Goal: Task Accomplishment & Management: Use online tool/utility

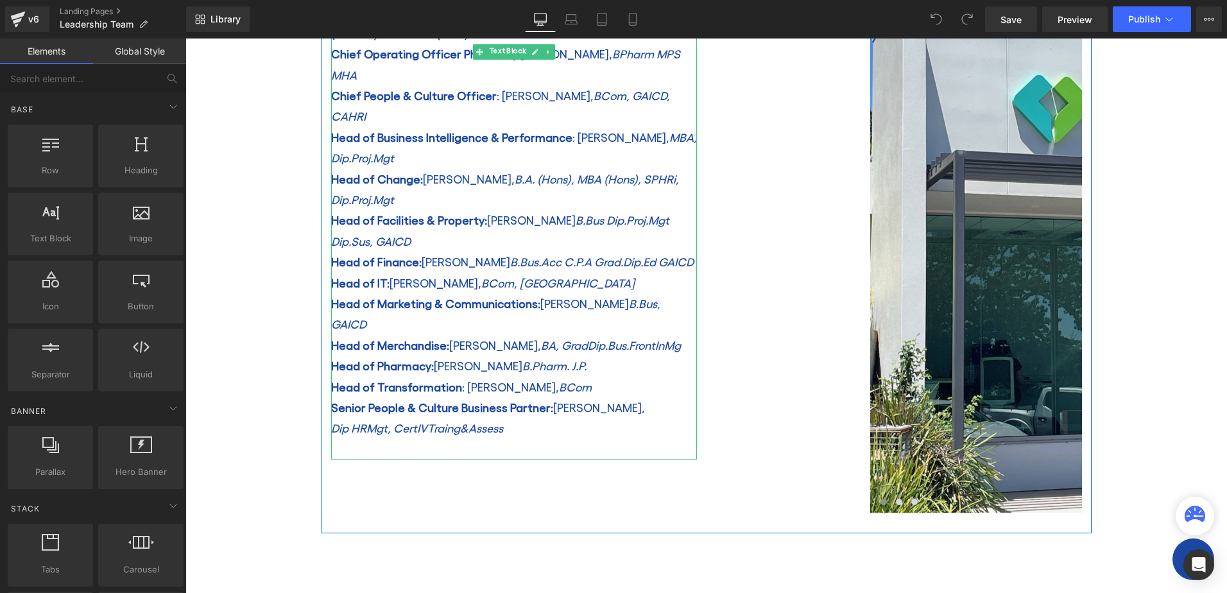
scroll to position [449, 0]
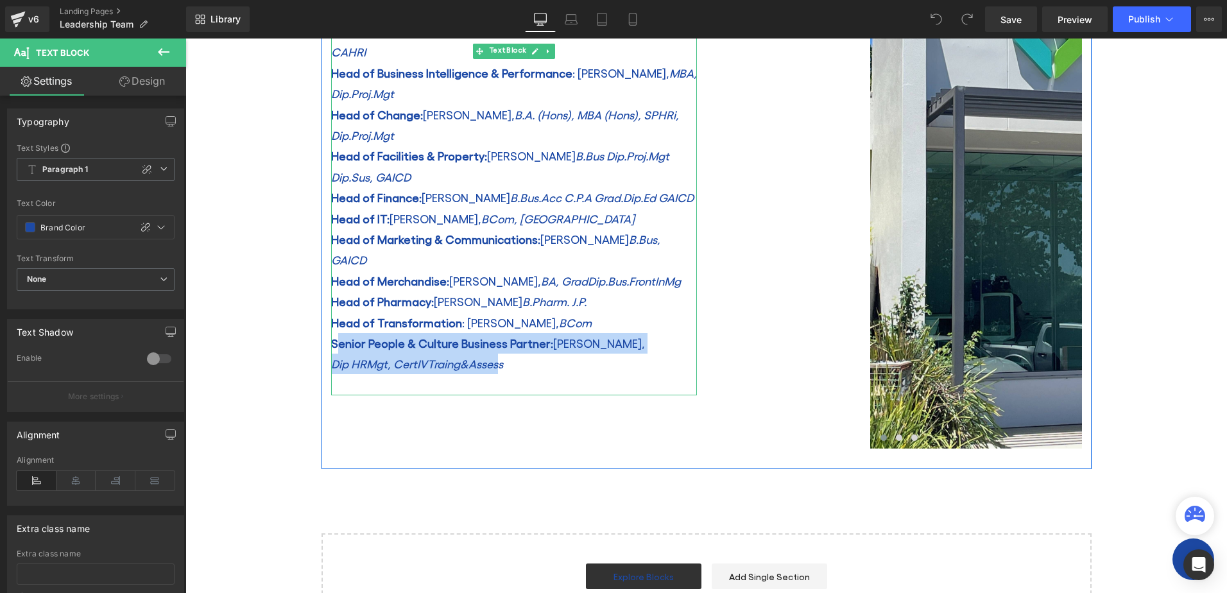
drag, startPoint x: 334, startPoint y: 279, endPoint x: 491, endPoint y: 287, distance: 157.5
click at [490, 300] on div "Based at the Head Office in [PERSON_NAME][GEOGRAPHIC_DATA], the Senior Leadersh…" at bounding box center [514, 104] width 366 height 582
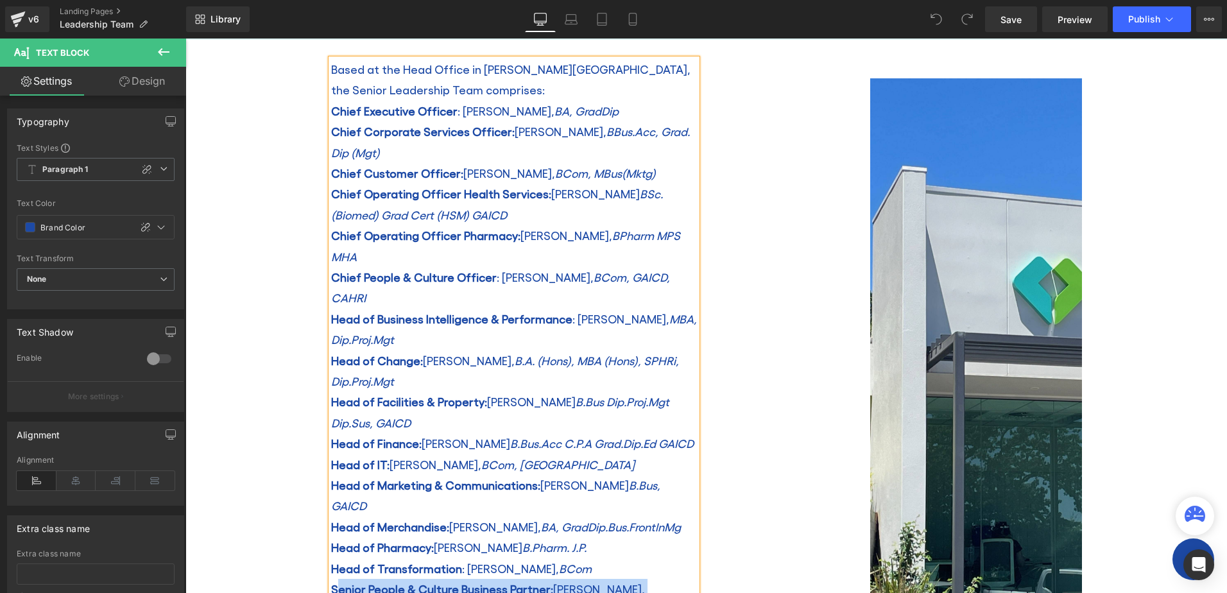
scroll to position [193, 0]
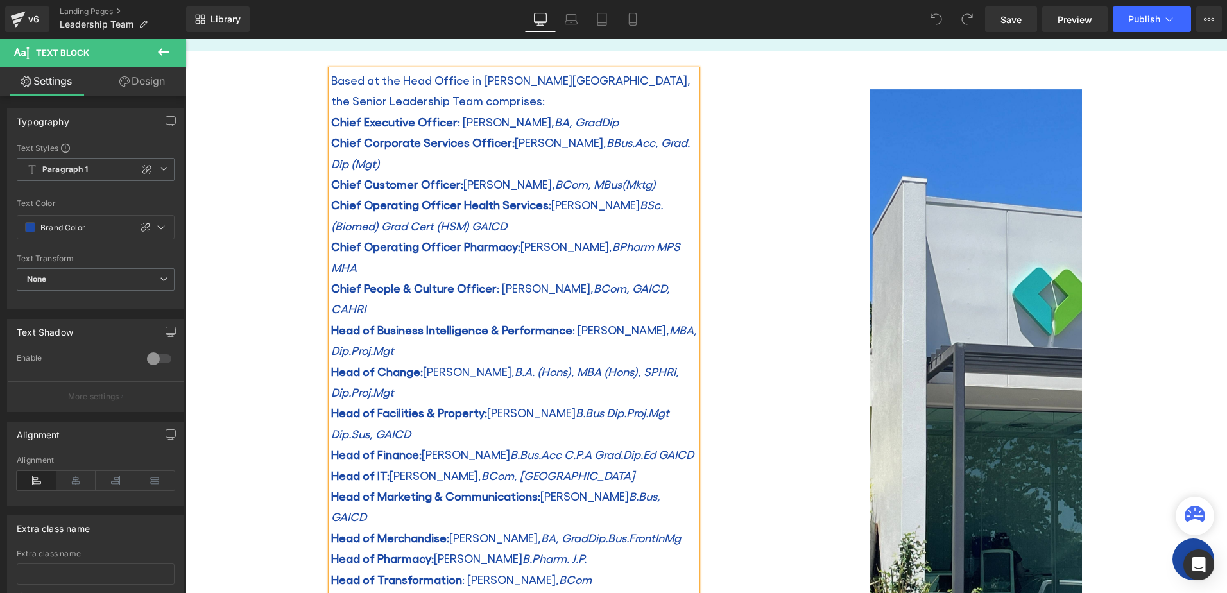
click at [609, 361] on p "Head of Change: [PERSON_NAME], B.A. (Hons), MBA (Hons), SPHRi, Dip.Proj.Mgt" at bounding box center [514, 382] width 366 height 42
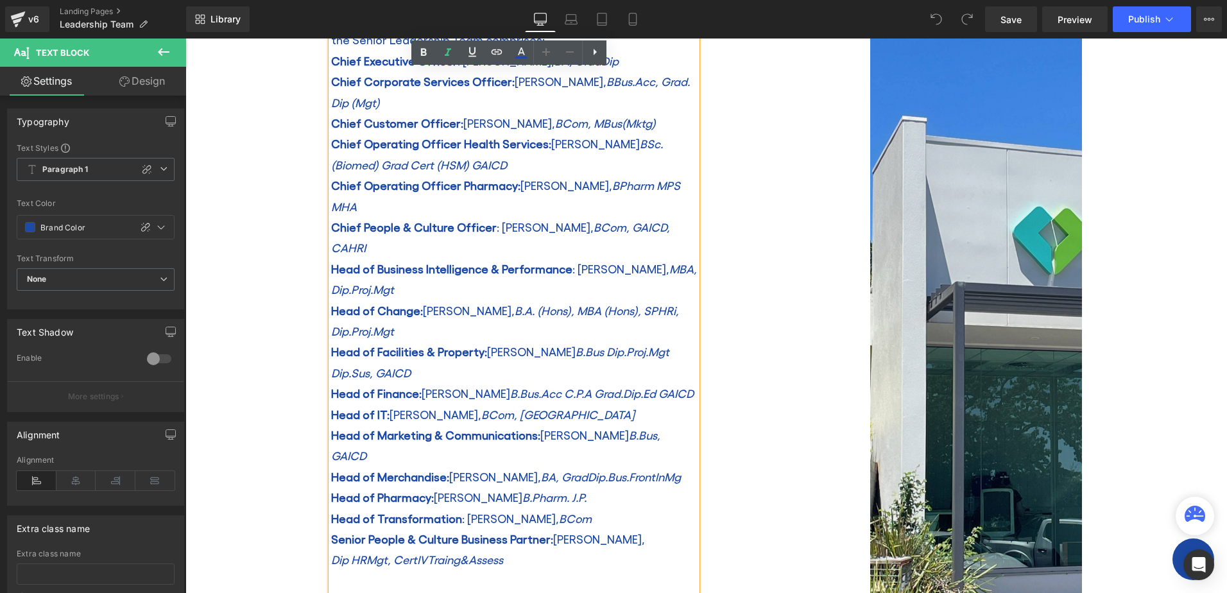
scroll to position [385, 0]
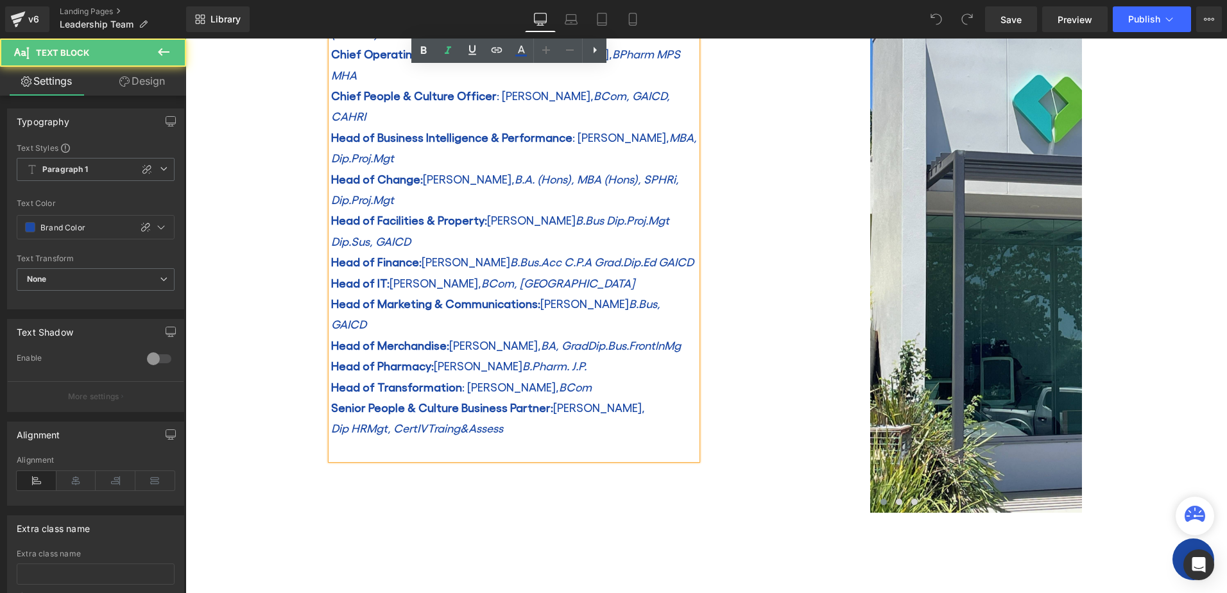
click at [372, 401] on strong "Senior People & Culture Business Partner:" at bounding box center [442, 407] width 222 height 13
drag, startPoint x: 338, startPoint y: 341, endPoint x: 401, endPoint y: 343, distance: 63.6
click at [401, 401] on strong "Senior People & Culture Business Partner:" at bounding box center [442, 407] width 222 height 13
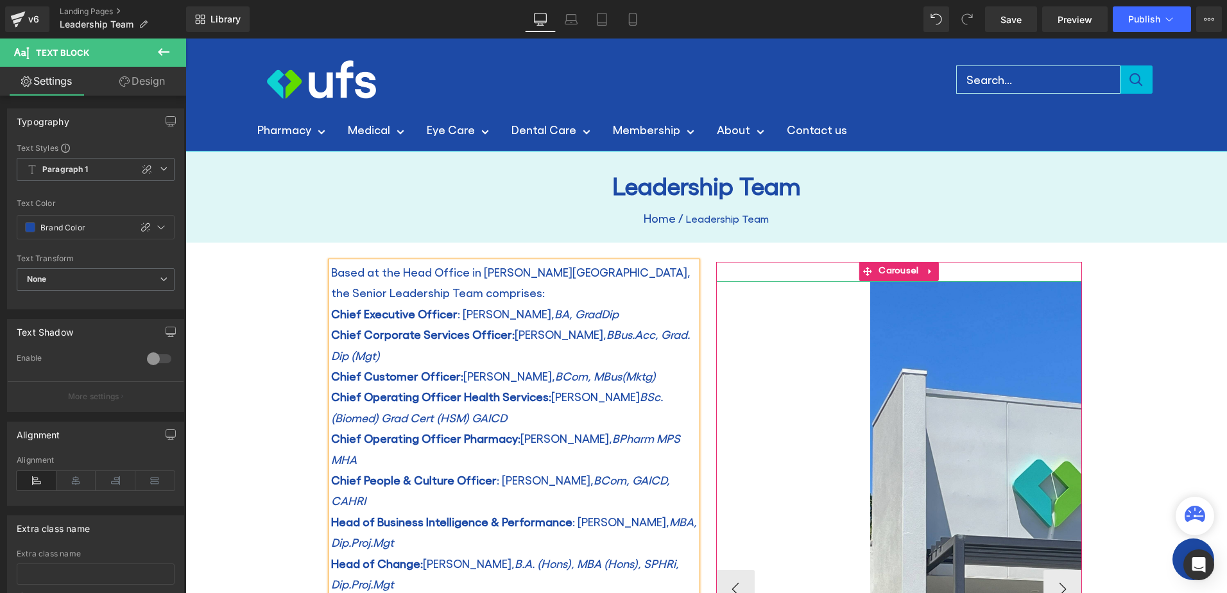
scroll to position [0, 0]
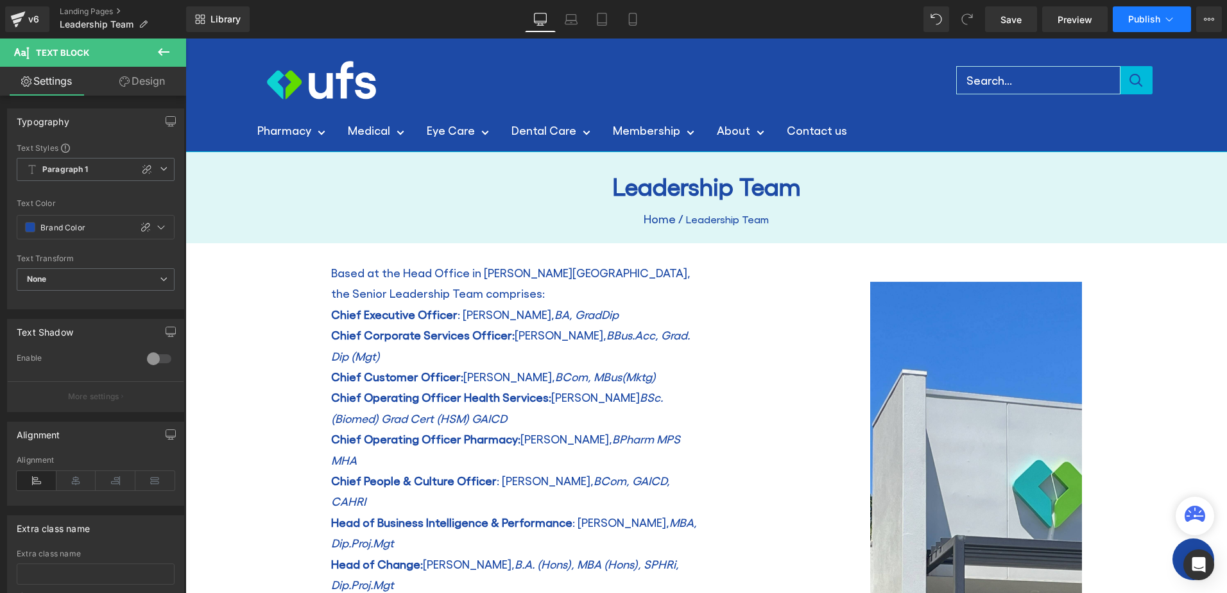
click at [1158, 13] on button "Publish" at bounding box center [1152, 19] width 78 height 26
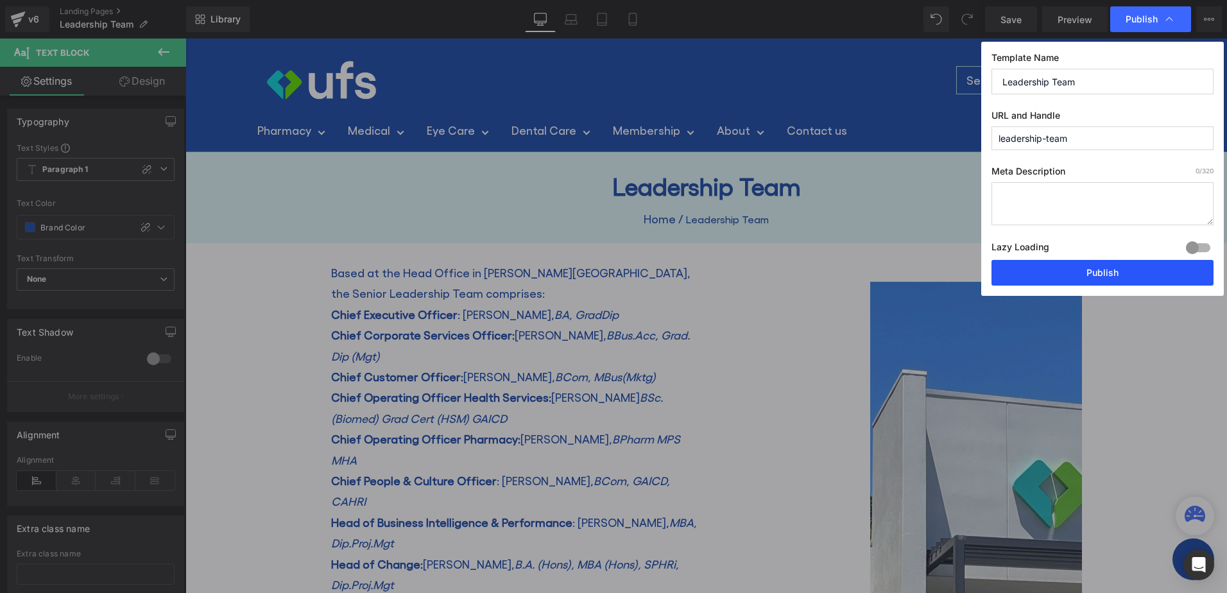
click at [1119, 268] on button "Publish" at bounding box center [1103, 273] width 222 height 26
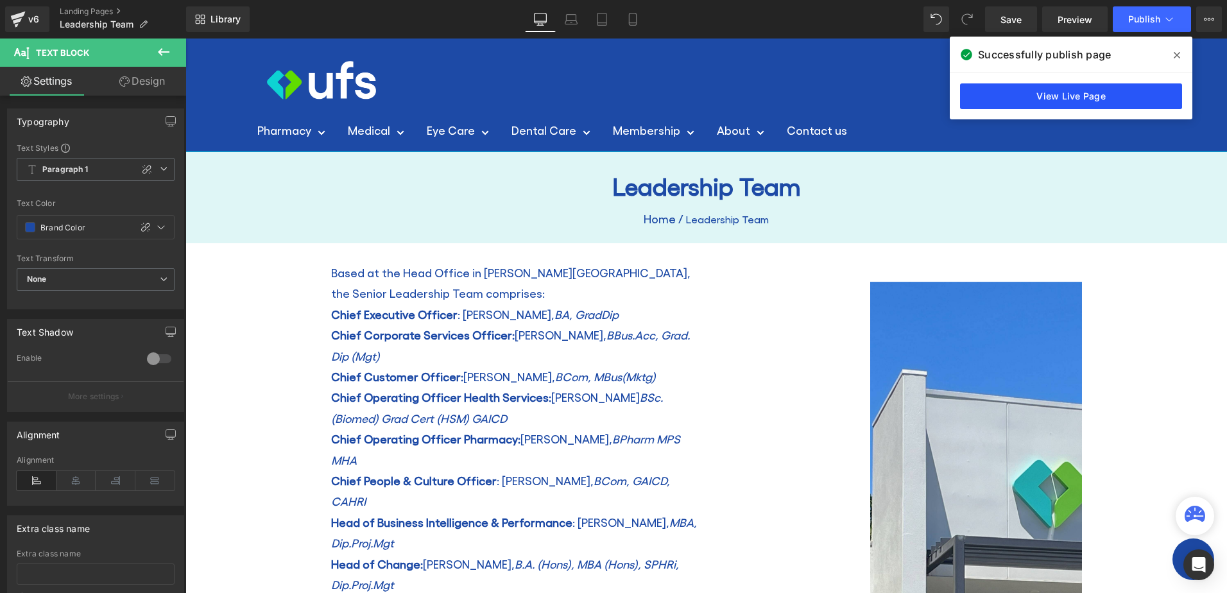
click at [1089, 91] on link "View Live Page" at bounding box center [1071, 96] width 222 height 26
